Goal: Task Accomplishment & Management: Manage account settings

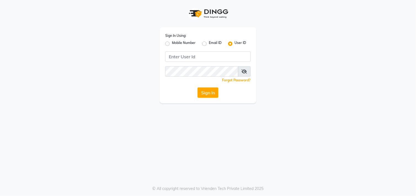
click at [172, 43] on label "Mobile Number" at bounding box center [184, 44] width 24 height 7
click at [172, 43] on input "Mobile Number" at bounding box center [174, 43] width 4 height 4
radio input "true"
radio input "false"
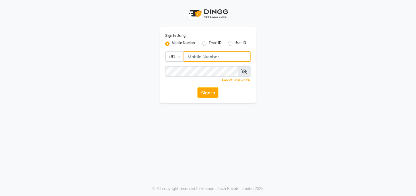
click at [195, 58] on input "Username" at bounding box center [217, 57] width 67 height 10
type input "9259388667"
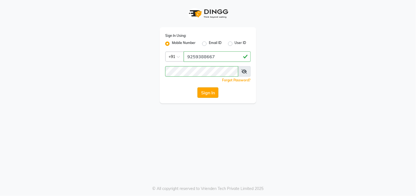
click at [213, 92] on button "Sign In" at bounding box center [207, 93] width 21 height 10
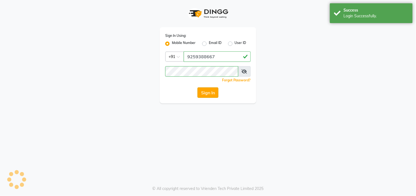
click at [213, 92] on button "Sign In" at bounding box center [207, 93] width 21 height 10
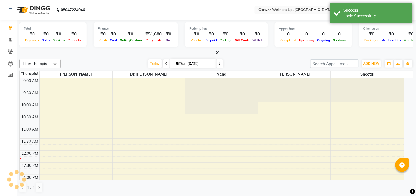
select select "en"
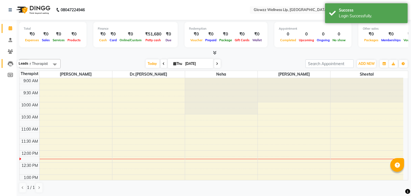
click at [9, 64] on icon at bounding box center [11, 64] width 6 height 6
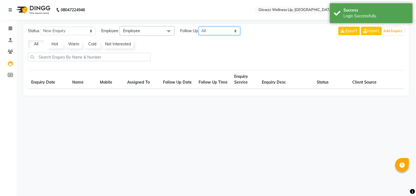
click at [209, 33] on select "All [DATE] [DATE] This Week This Month Custom" at bounding box center [219, 31] width 41 height 9
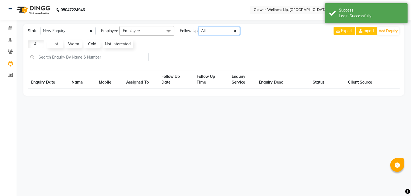
select select "10"
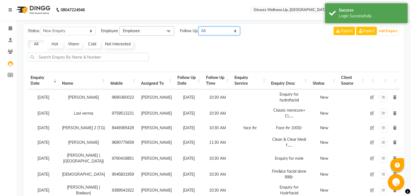
select select "[DATE]"
click at [199, 27] on select "All [DATE] [DATE] This Week This Month Custom" at bounding box center [219, 31] width 41 height 9
